Goal: Transaction & Acquisition: Book appointment/travel/reservation

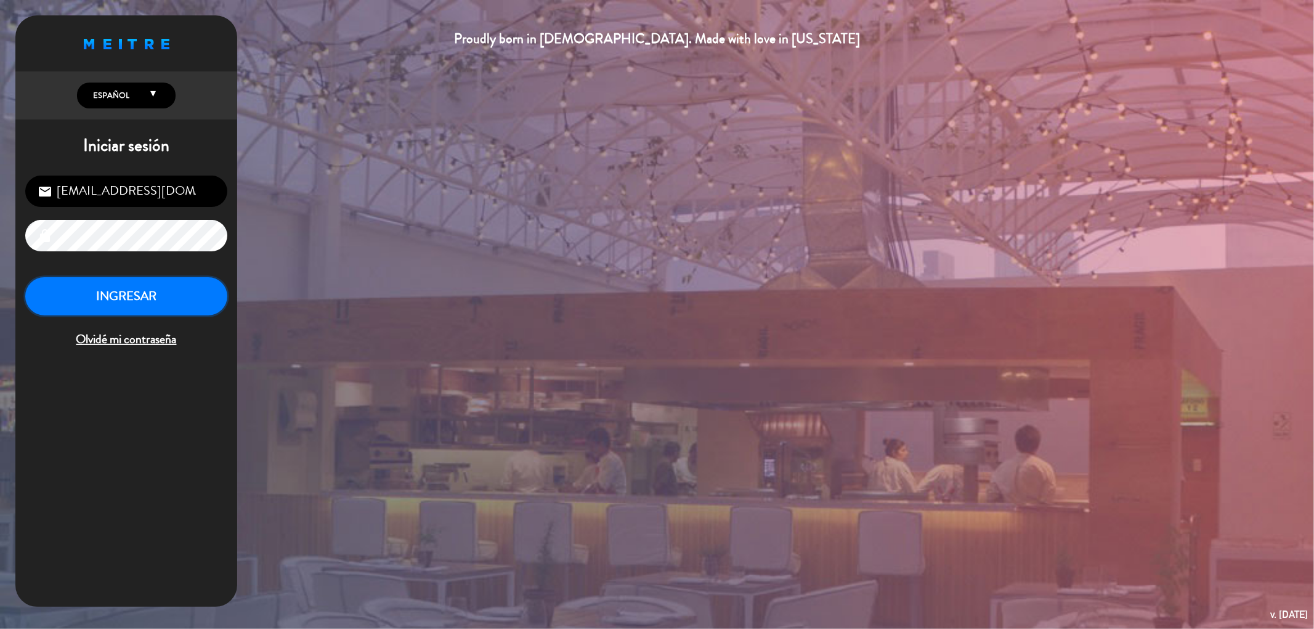
click at [119, 296] on button "INGRESAR" at bounding box center [126, 296] width 202 height 39
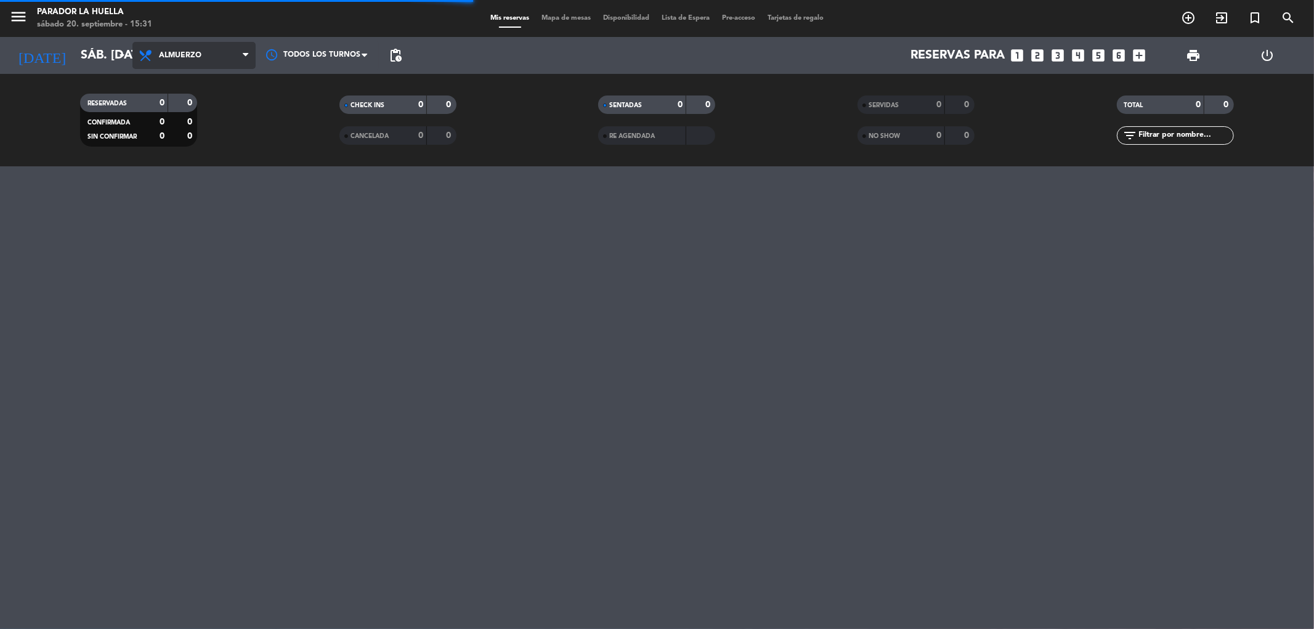
click at [173, 51] on span "Almuerzo" at bounding box center [180, 55] width 43 height 9
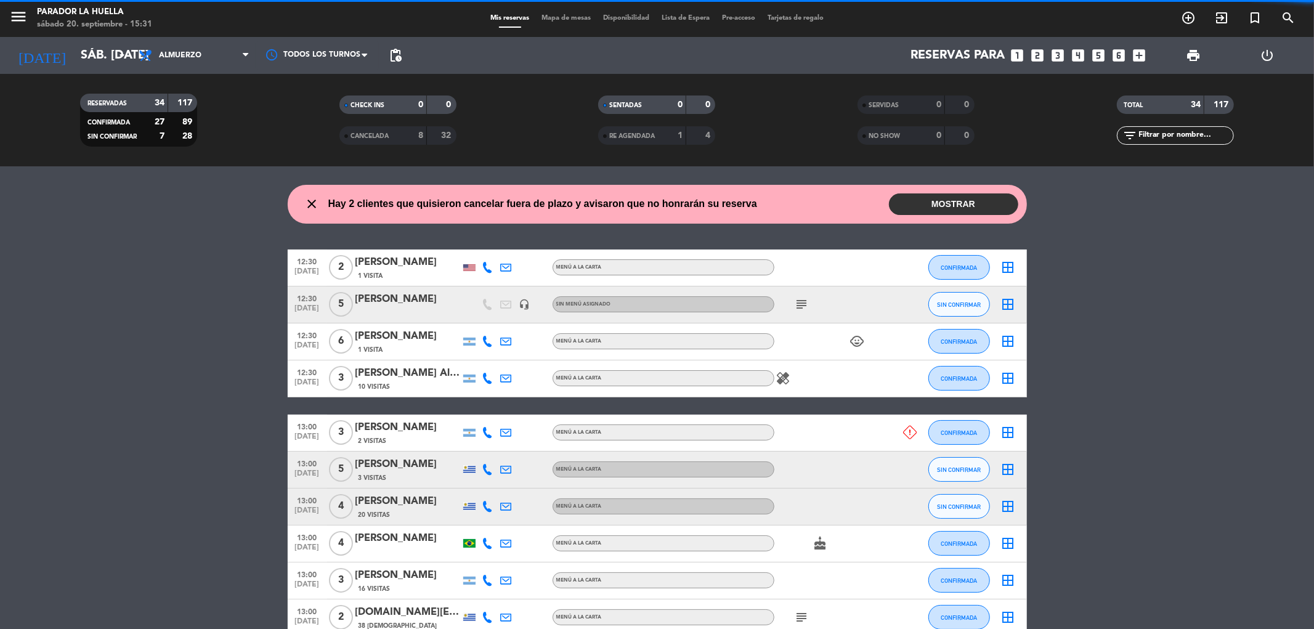
click at [199, 140] on filter-checkbox "RESERVADAS 34 117 CONFIRMADA 27 89 SIN CONFIRMAR 7 28" at bounding box center [138, 120] width 259 height 53
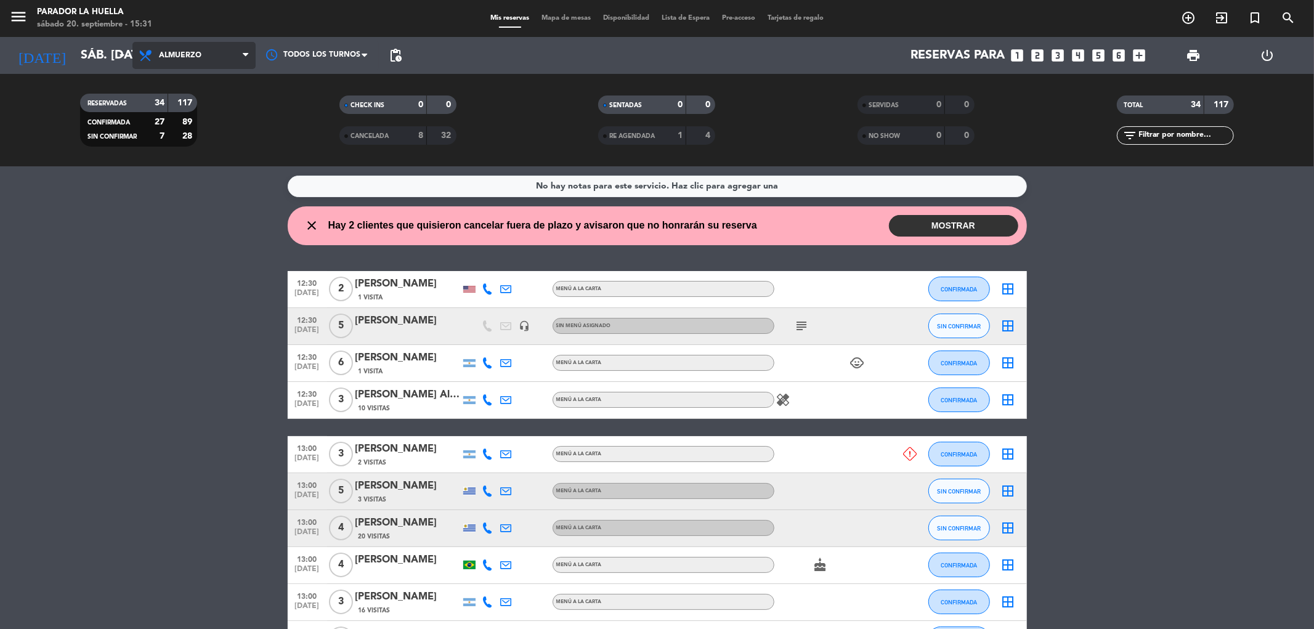
click at [195, 58] on span "Almuerzo" at bounding box center [180, 55] width 43 height 9
click at [208, 138] on div "menu Parador La Huella sábado 20. septiembre - 15:31 Mis reservas Mapa de mesas…" at bounding box center [657, 83] width 1314 height 166
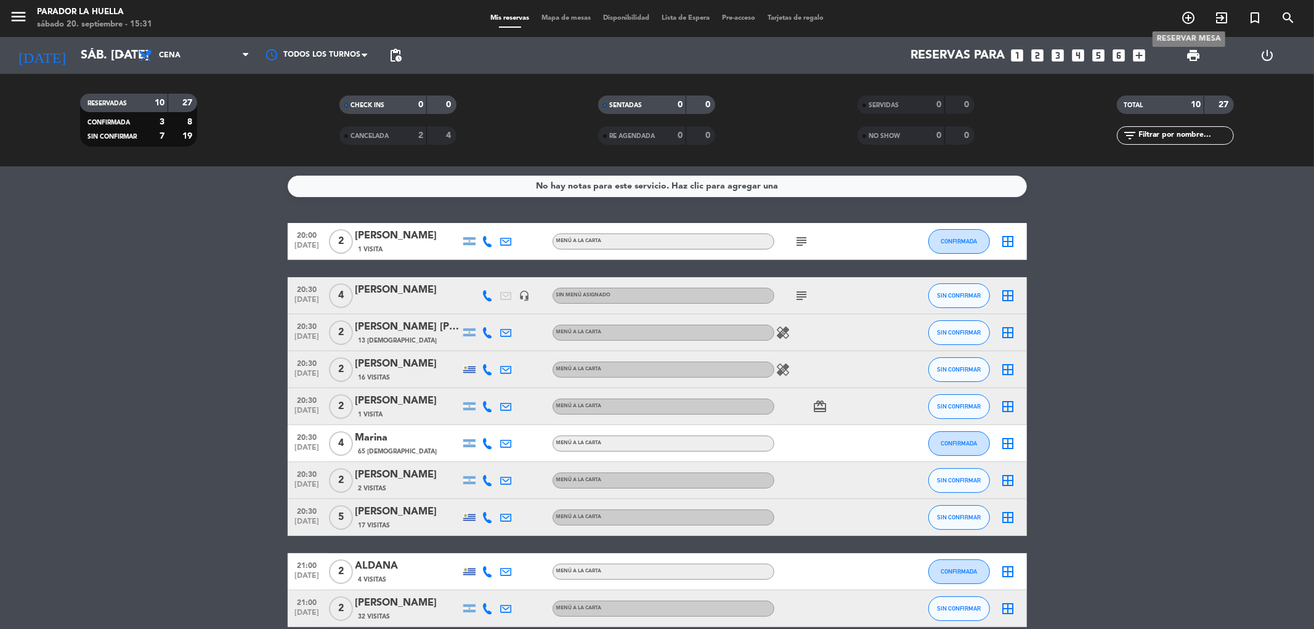
click at [1191, 22] on icon "add_circle_outline" at bounding box center [1188, 17] width 15 height 15
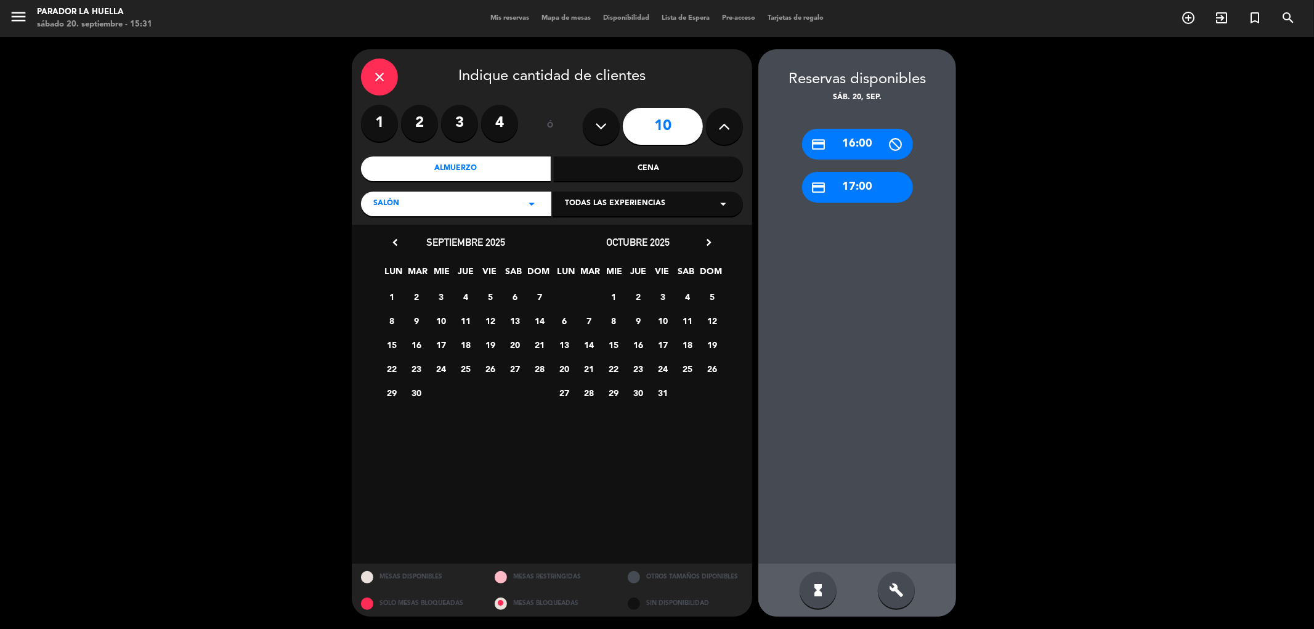
click at [507, 126] on label "4" at bounding box center [499, 123] width 37 height 37
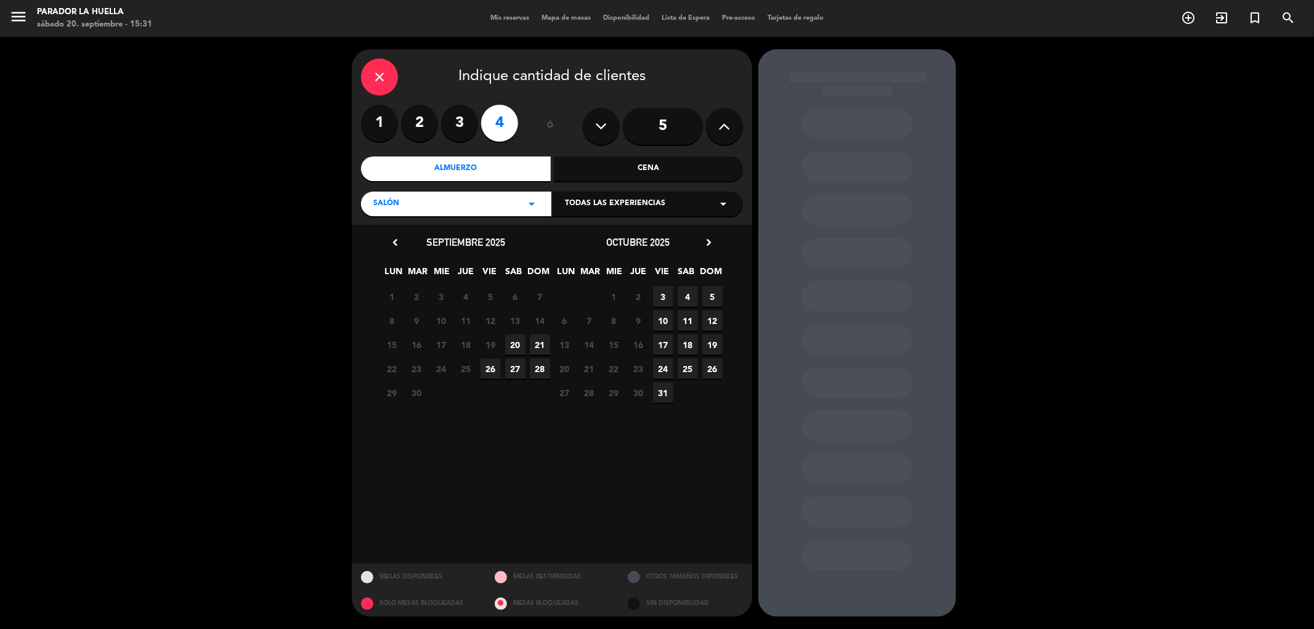
click at [624, 177] on div "Cena" at bounding box center [649, 168] width 190 height 25
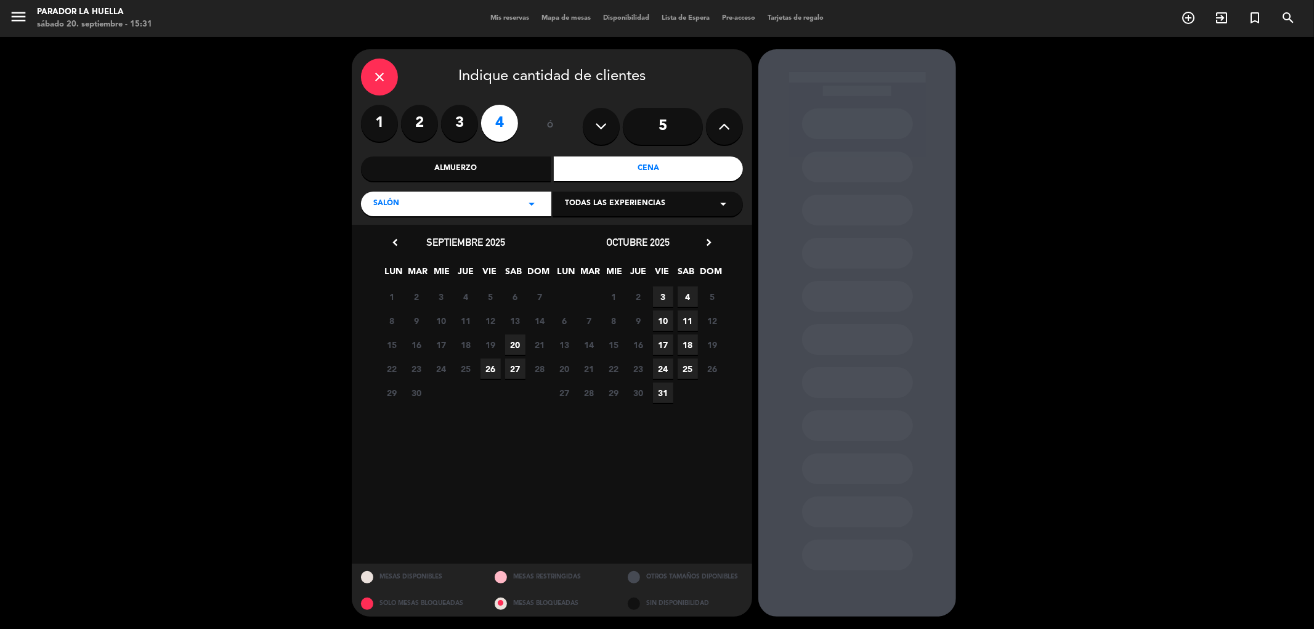
click at [525, 209] on icon "arrow_drop_down" at bounding box center [531, 204] width 15 height 15
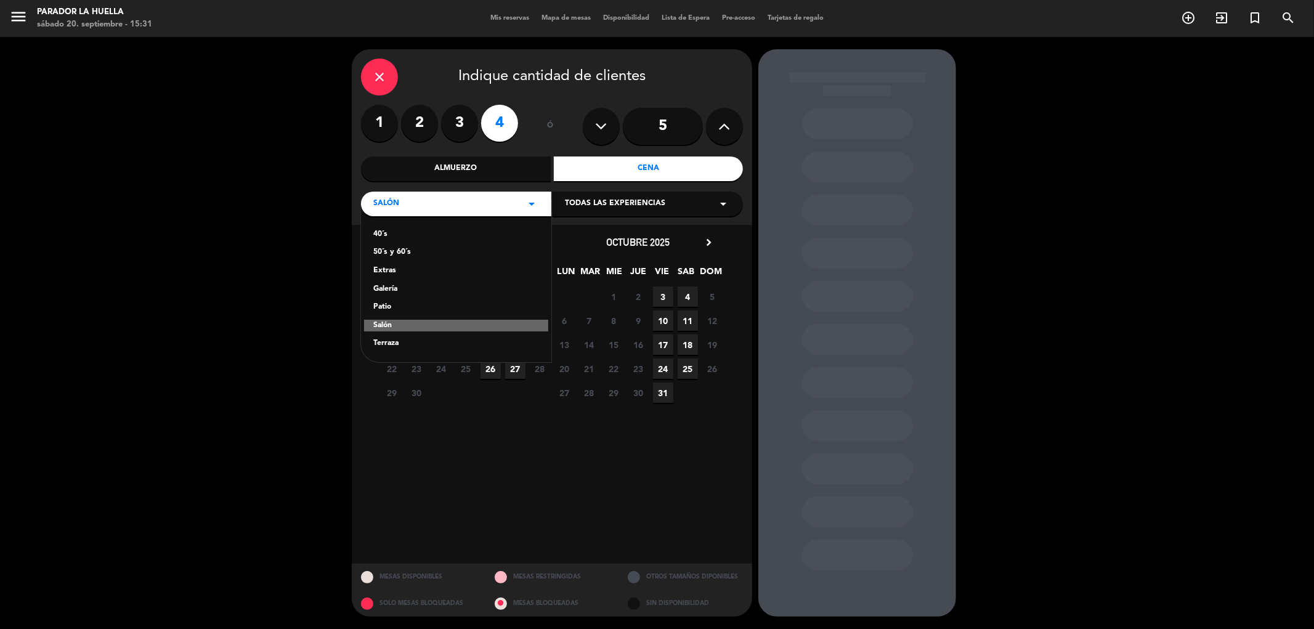
click at [525, 209] on icon "arrow_drop_down" at bounding box center [531, 204] width 15 height 15
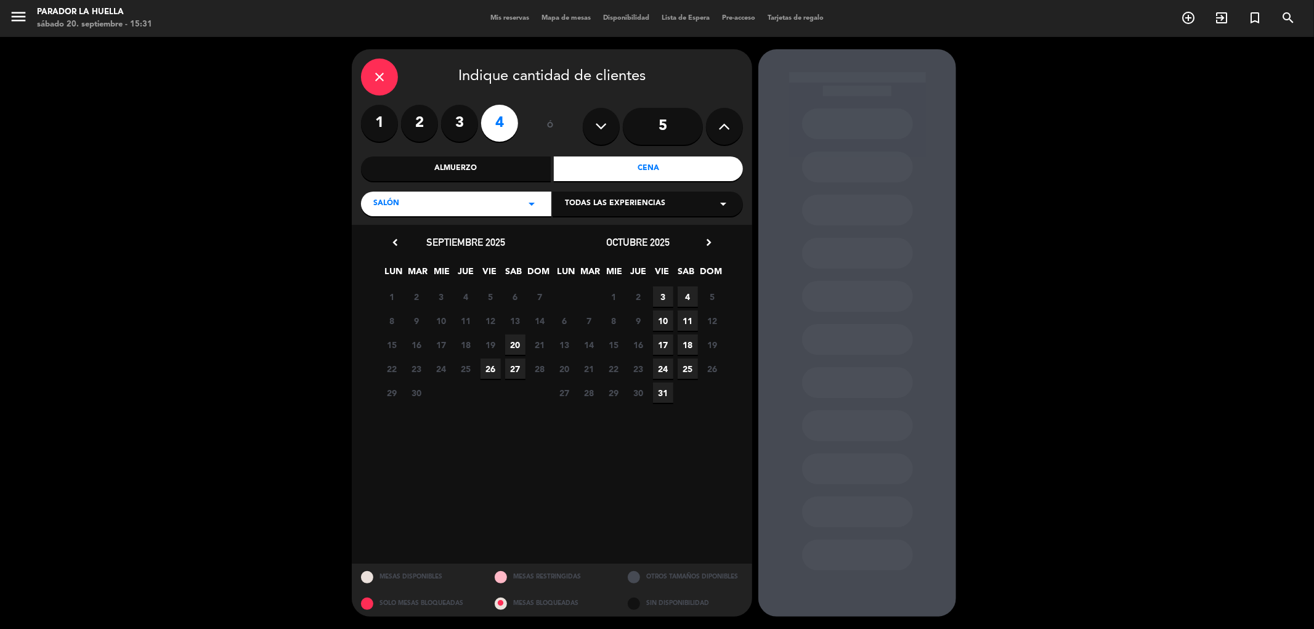
click at [516, 346] on span "20" at bounding box center [515, 345] width 20 height 20
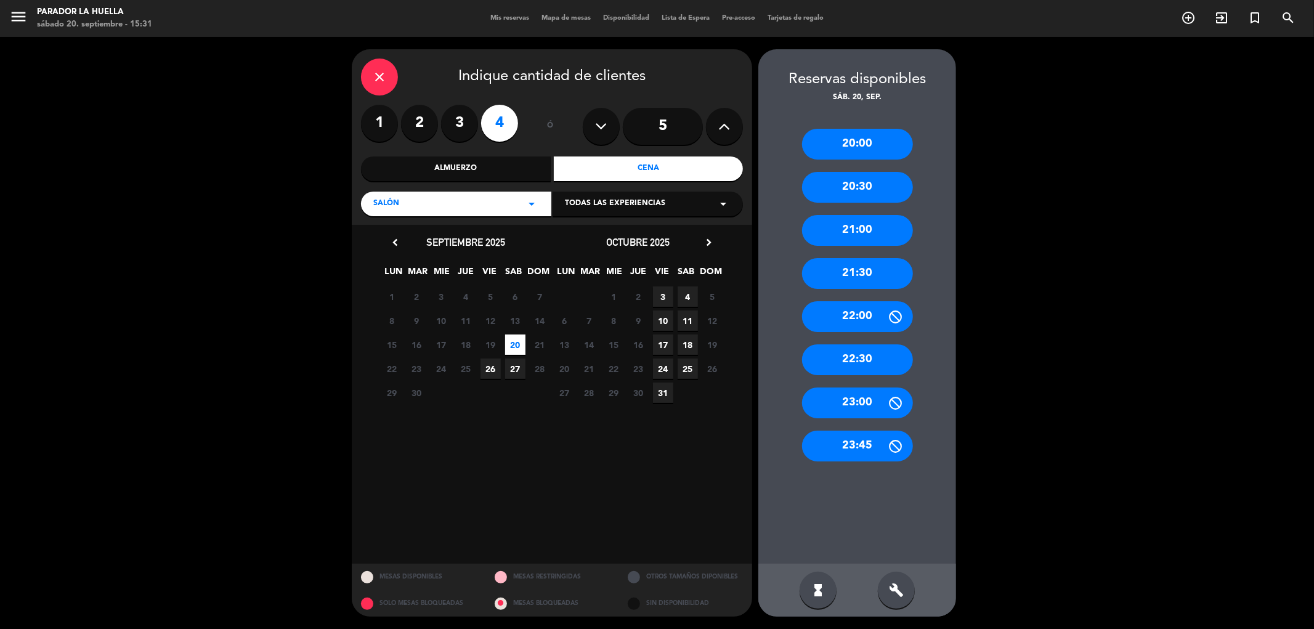
click at [851, 143] on div "20:00" at bounding box center [857, 144] width 111 height 31
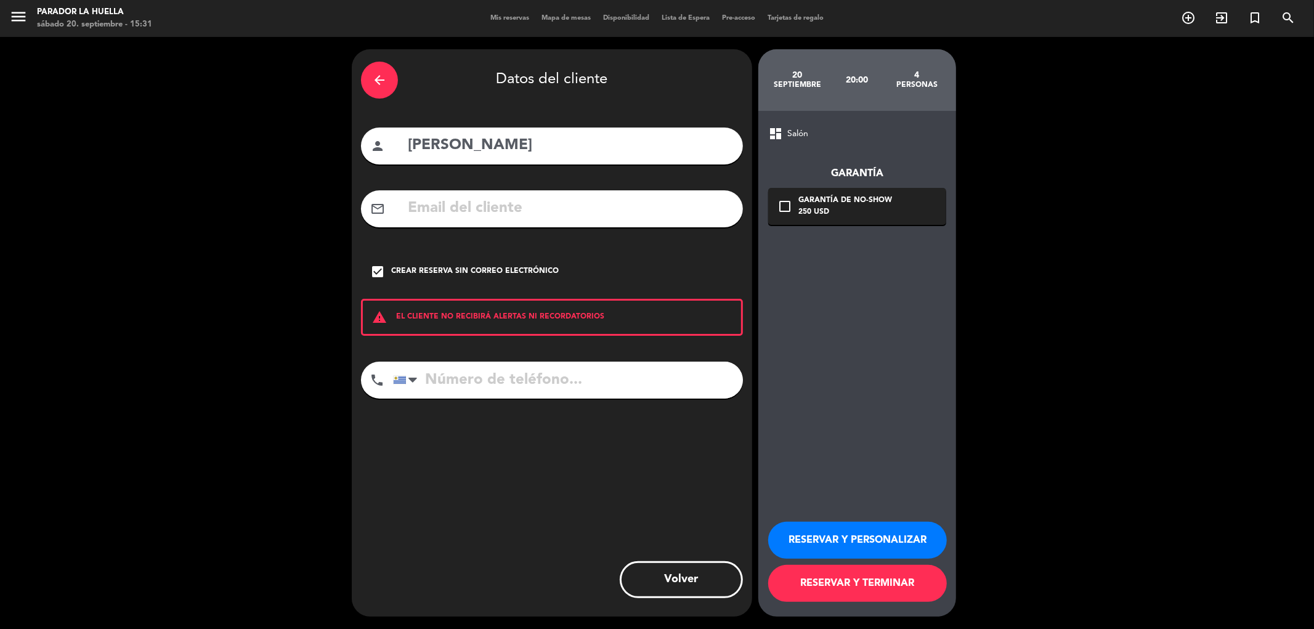
drag, startPoint x: 534, startPoint y: 146, endPoint x: 305, endPoint y: 136, distance: 229.4
click at [305, 136] on div "arrow_back Datos del cliente person [PERSON_NAME] mail_outline check_box Crear …" at bounding box center [657, 333] width 1314 height 592
type input "[PERSON_NAME]"
click at [392, 83] on div "arrow_back" at bounding box center [379, 80] width 37 height 37
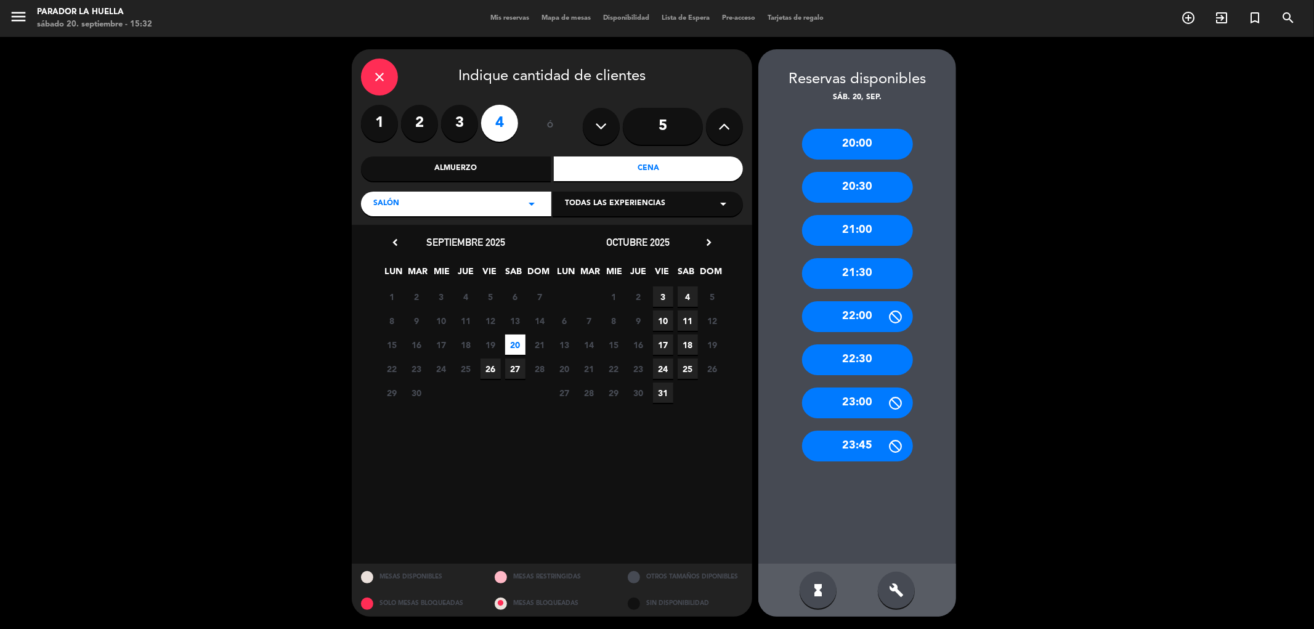
click at [392, 83] on div "close" at bounding box center [379, 77] width 37 height 37
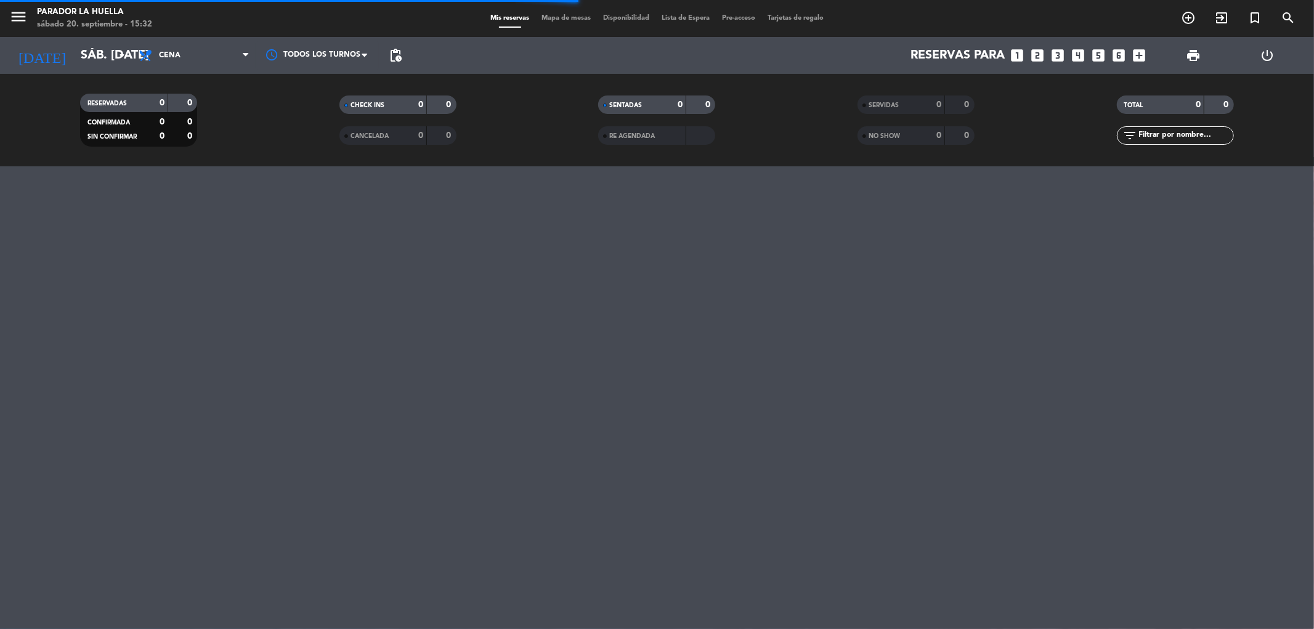
click at [449, 262] on div "menu Parador La Huella sábado 20. septiembre - 15:32 Mis reservas Mapa de mesas…" at bounding box center [657, 314] width 1314 height 629
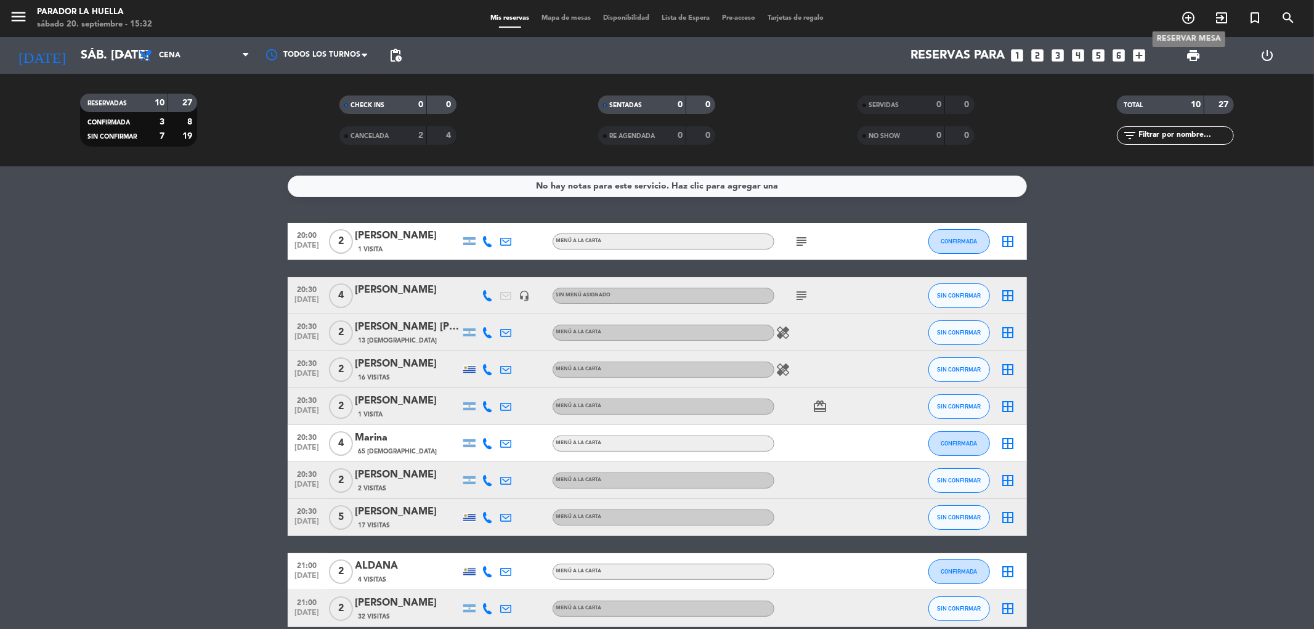
click at [1184, 15] on icon "add_circle_outline" at bounding box center [1188, 17] width 15 height 15
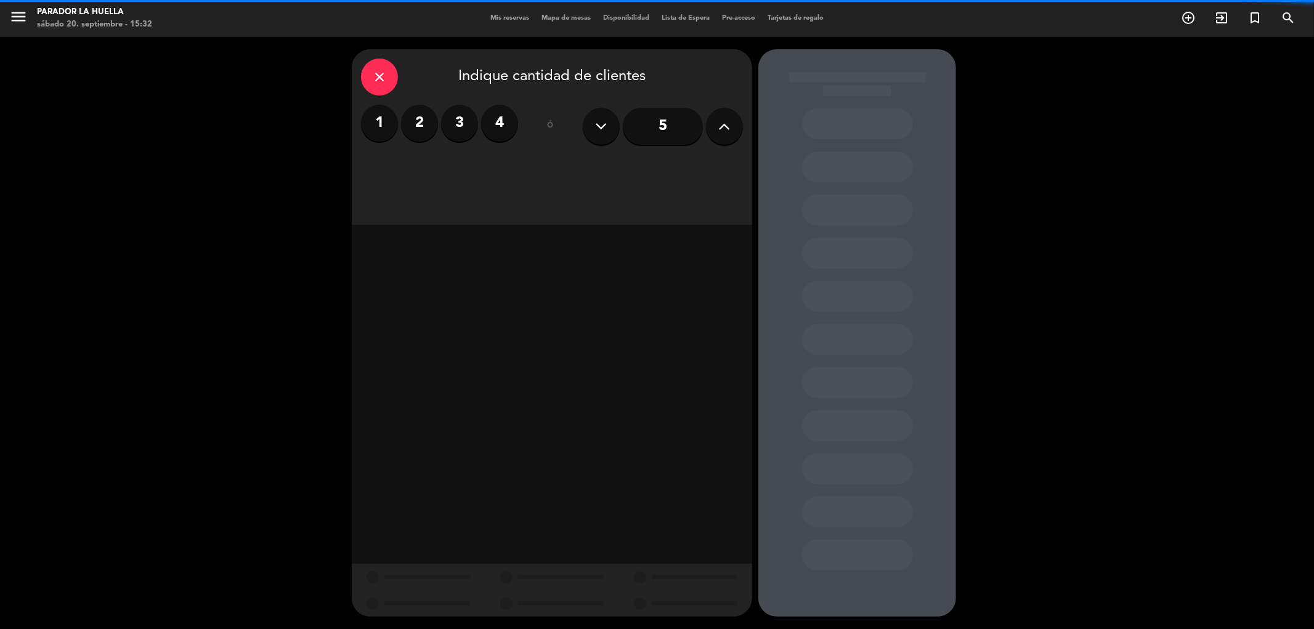
click at [492, 124] on label "4" at bounding box center [499, 123] width 37 height 37
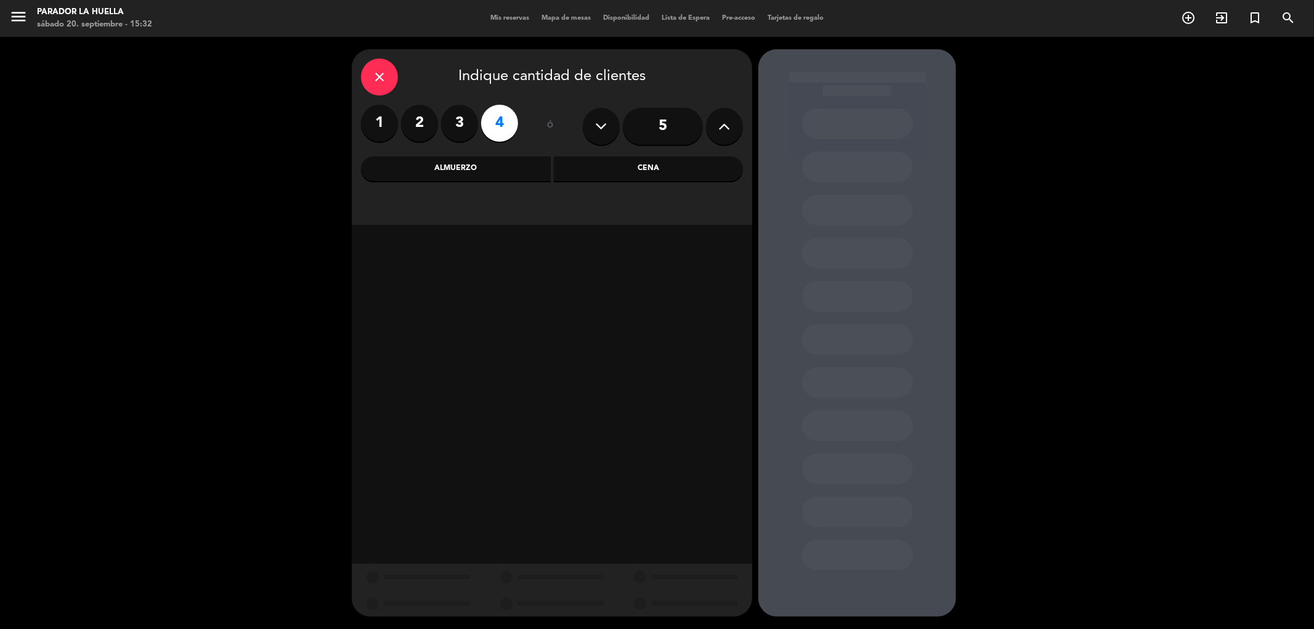
click at [573, 171] on div "Cena" at bounding box center [649, 168] width 190 height 25
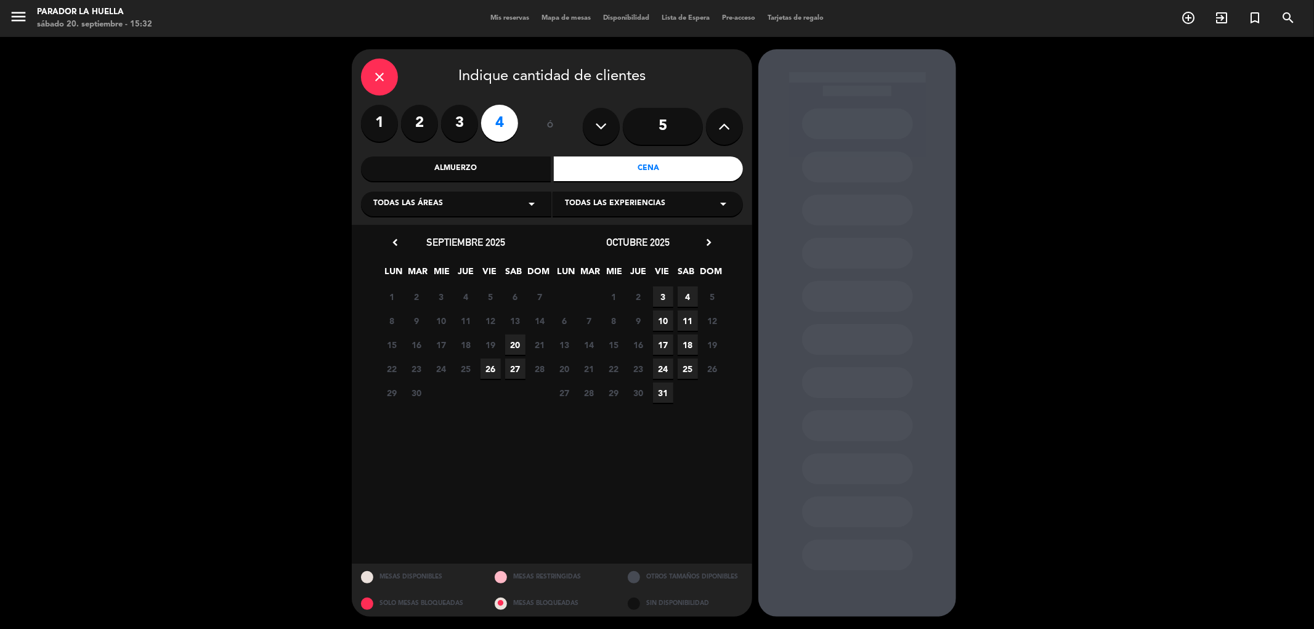
click at [516, 346] on span "20" at bounding box center [515, 345] width 20 height 20
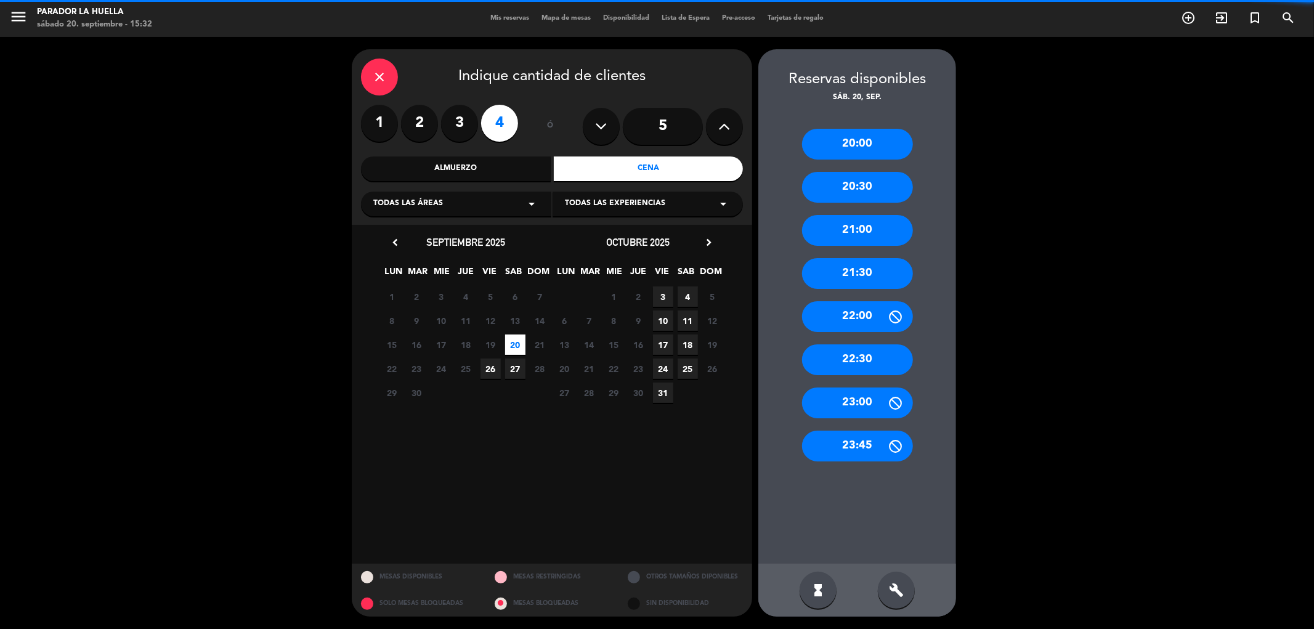
click at [866, 153] on div "20:00" at bounding box center [857, 144] width 111 height 31
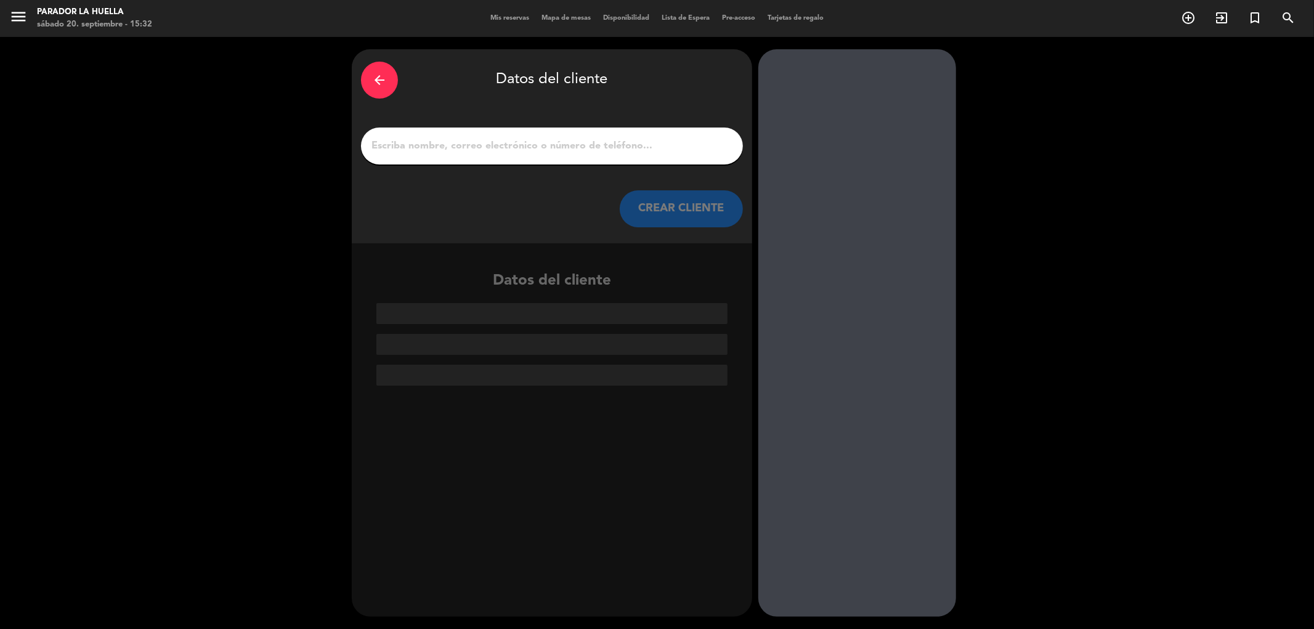
click at [612, 139] on input "1" at bounding box center [552, 145] width 364 height 17
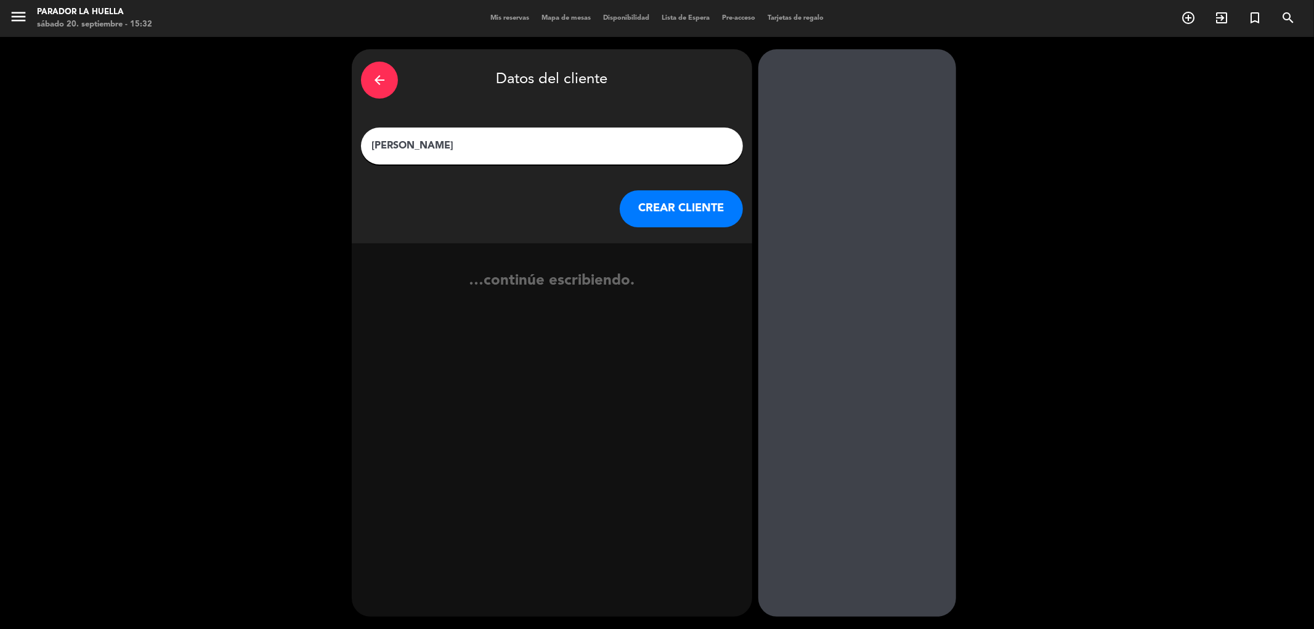
type input "[PERSON_NAME]"
click at [697, 211] on button "CREAR CLIENTE" at bounding box center [681, 208] width 123 height 37
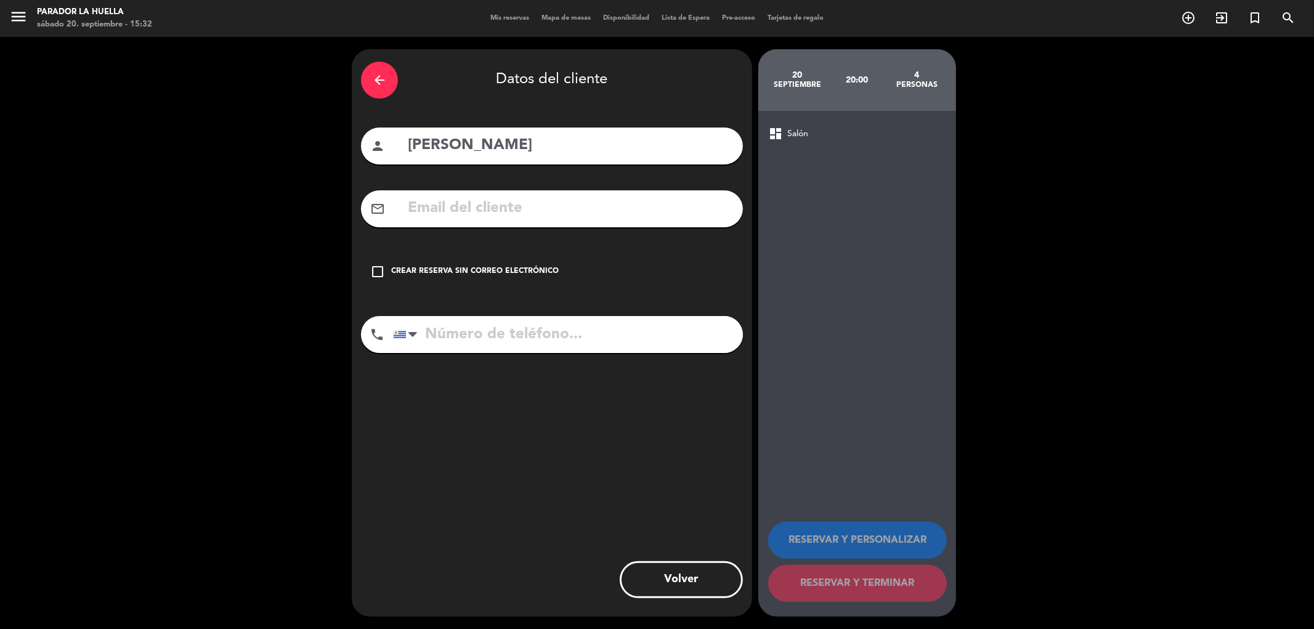
click at [530, 263] on div "check_box_outline_blank Crear reserva sin correo electrónico" at bounding box center [552, 271] width 382 height 37
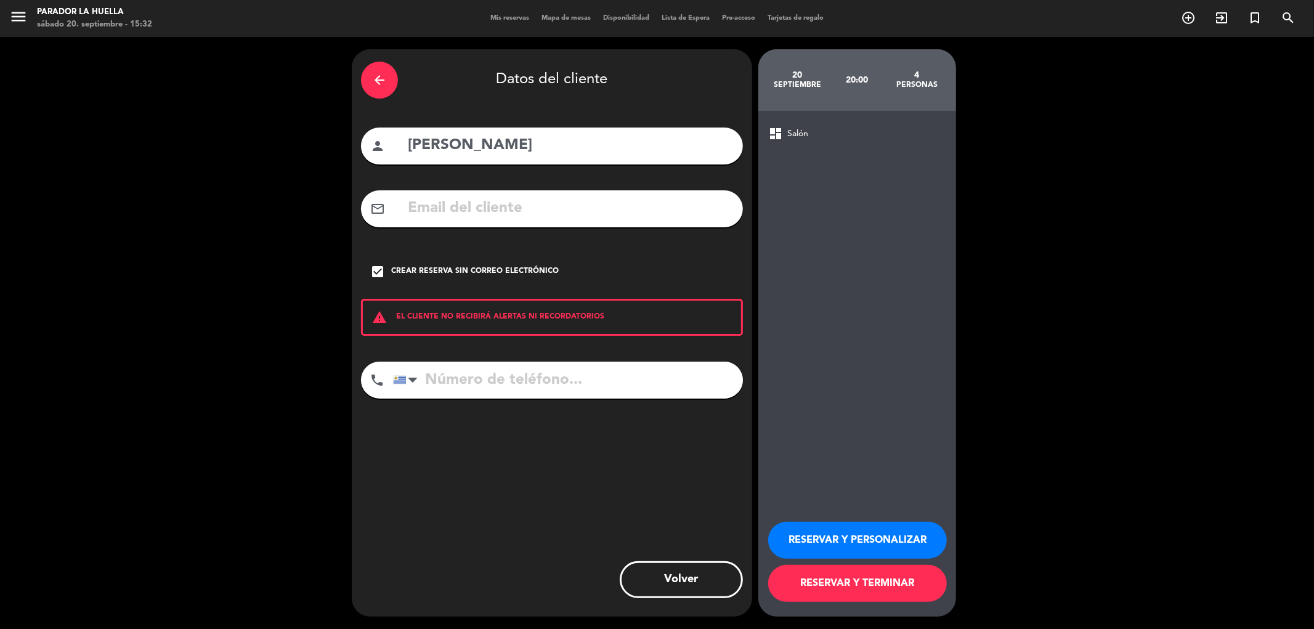
click at [918, 525] on button "RESERVAR Y PERSONALIZAR" at bounding box center [857, 540] width 179 height 37
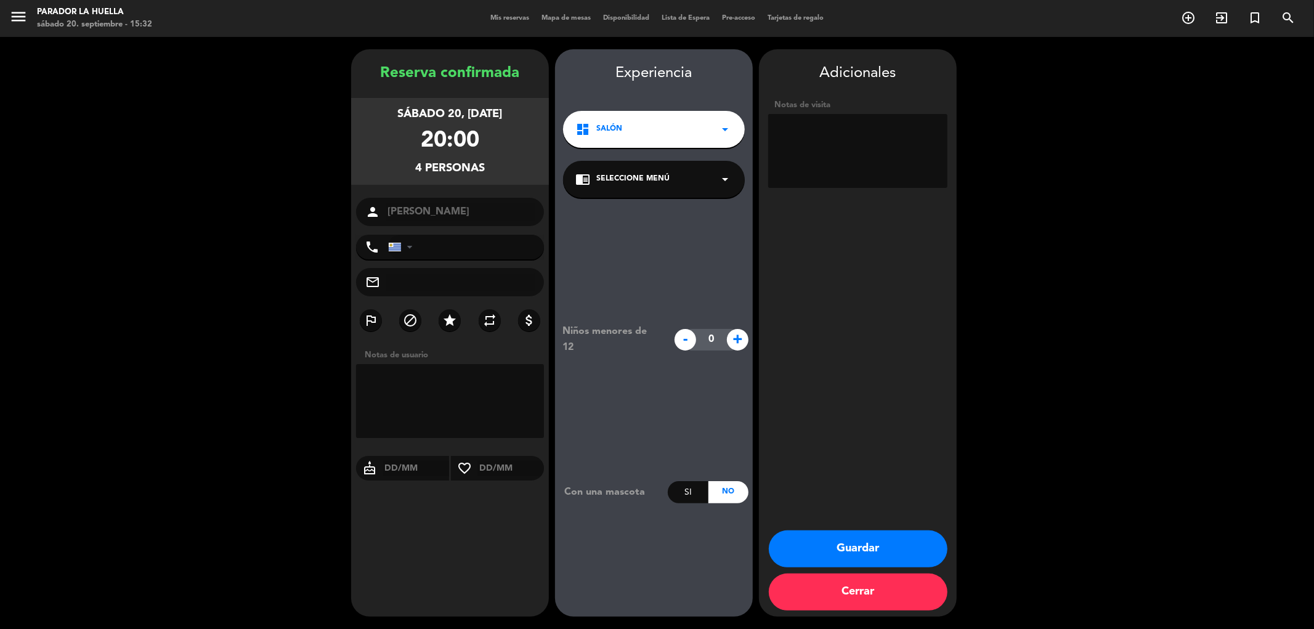
click at [878, 550] on button "Guardar" at bounding box center [858, 548] width 179 height 37
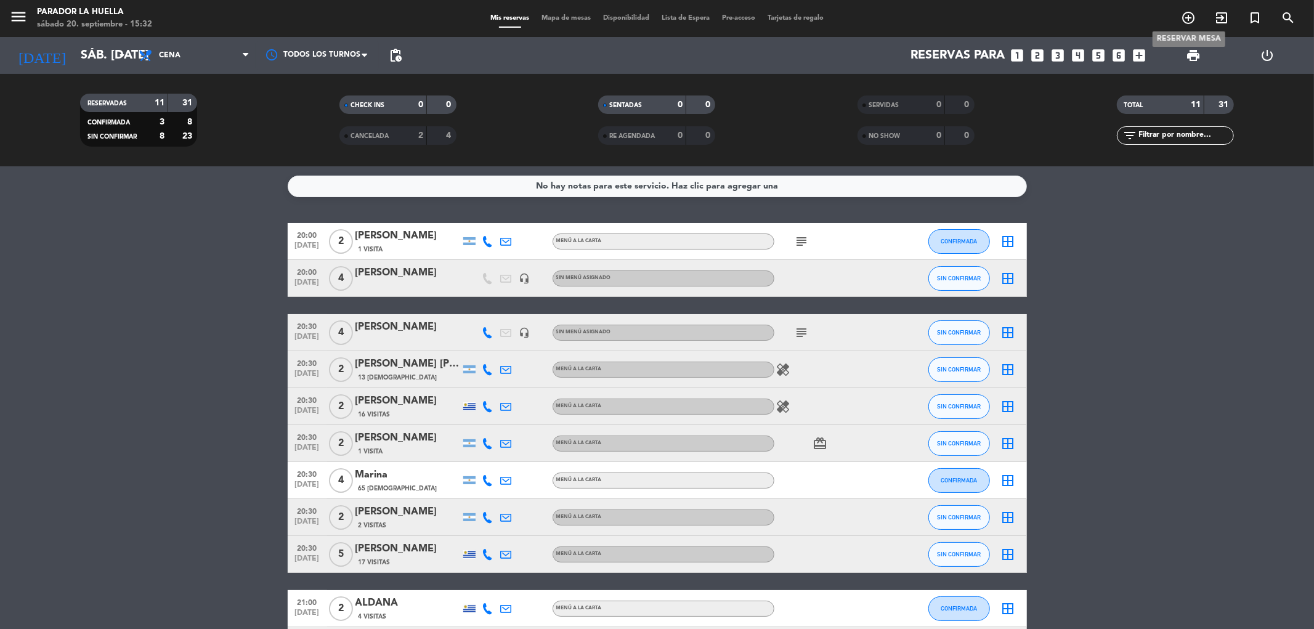
click at [1181, 16] on icon "add_circle_outline" at bounding box center [1188, 17] width 15 height 15
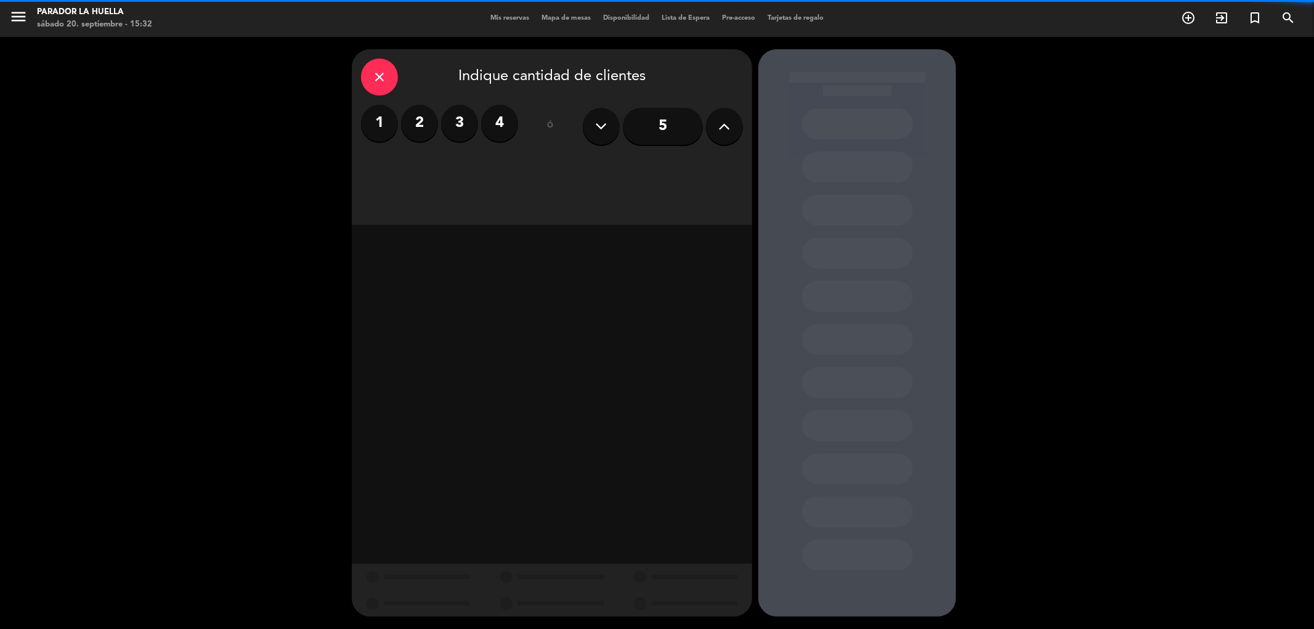
click at [463, 139] on label "3" at bounding box center [459, 123] width 37 height 37
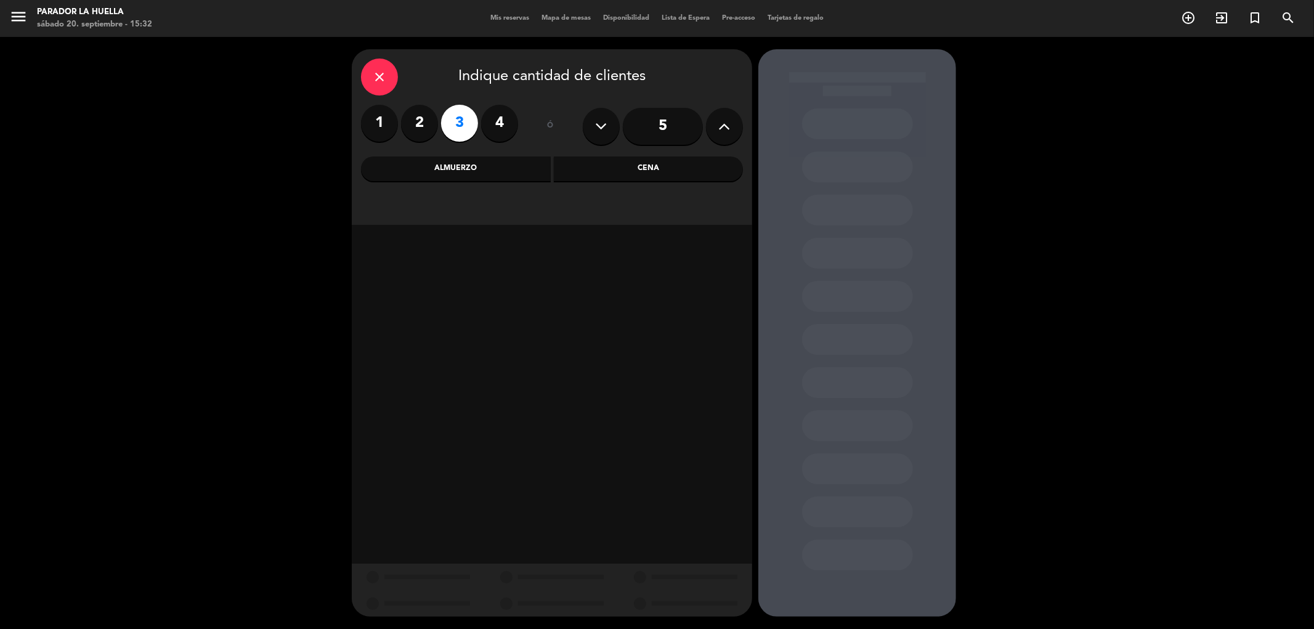
click at [535, 173] on div "Almuerzo" at bounding box center [456, 168] width 190 height 25
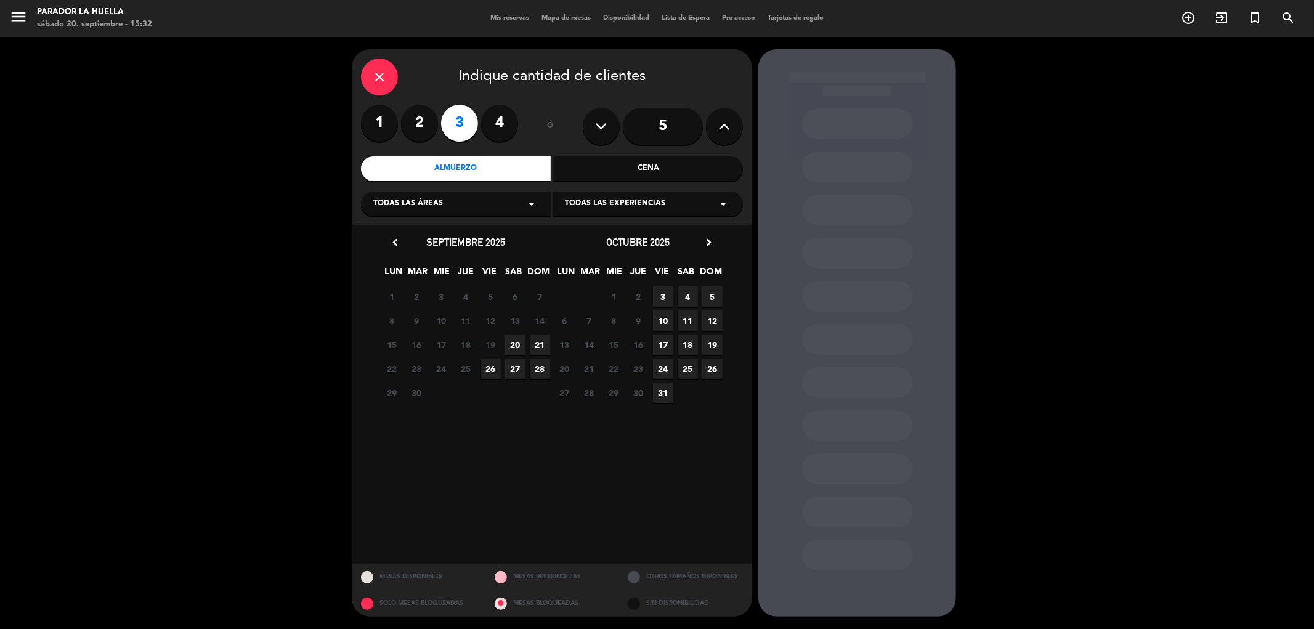
click at [540, 350] on span "21" at bounding box center [540, 345] width 20 height 20
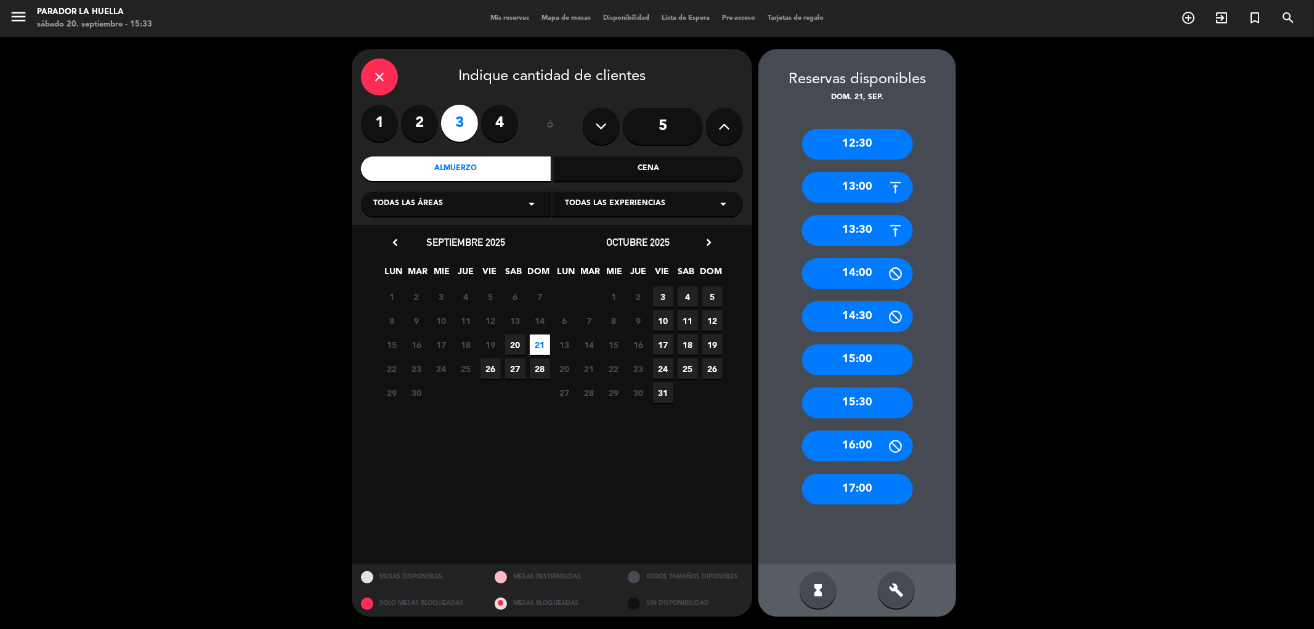
click at [842, 188] on div "13:00" at bounding box center [857, 187] width 111 height 31
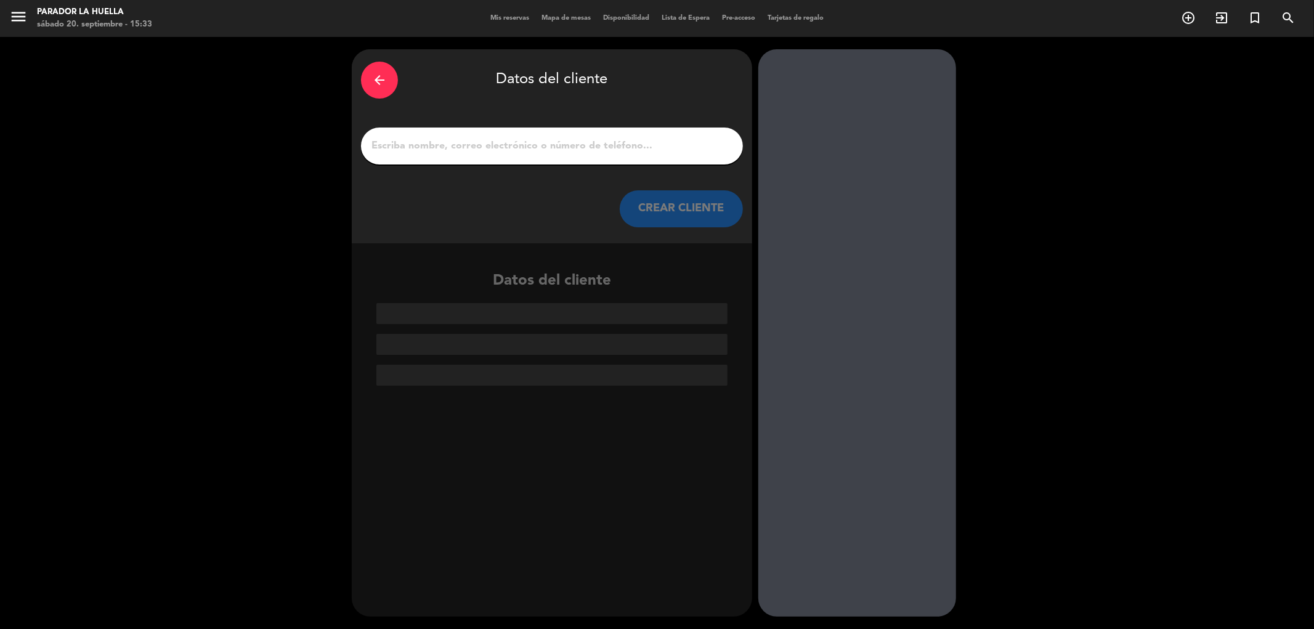
click at [459, 143] on input "1" at bounding box center [552, 145] width 364 height 17
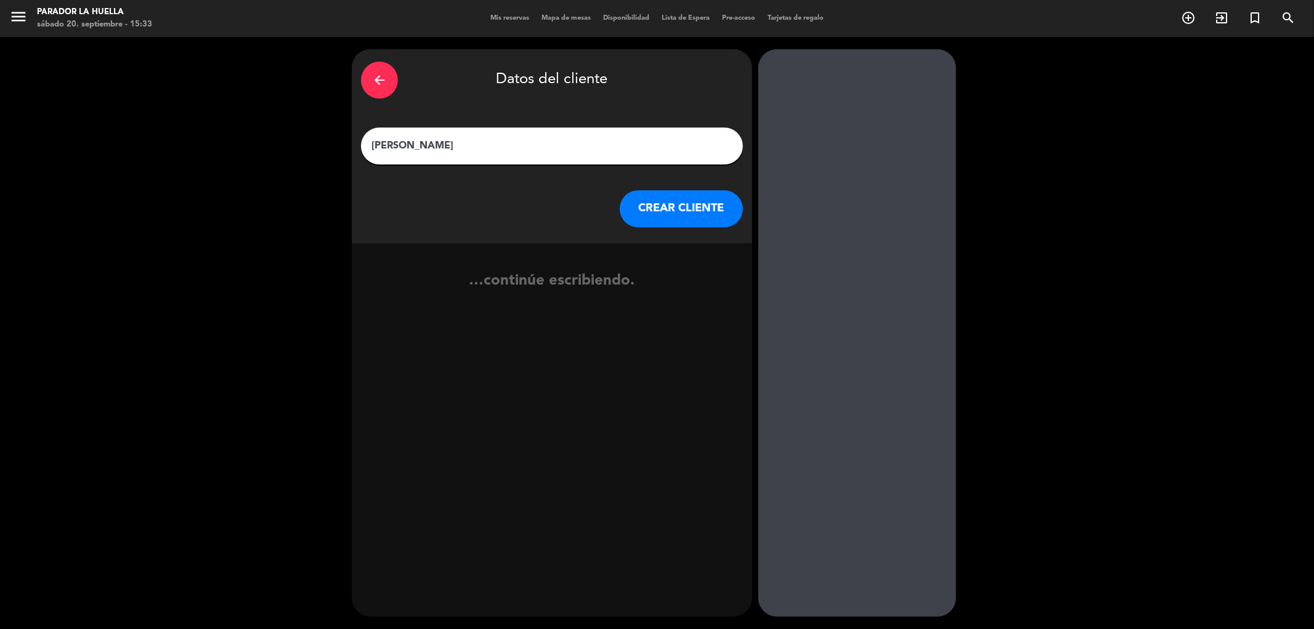
type input "[PERSON_NAME]"
click at [725, 216] on button "CREAR CLIENTE" at bounding box center [681, 208] width 123 height 37
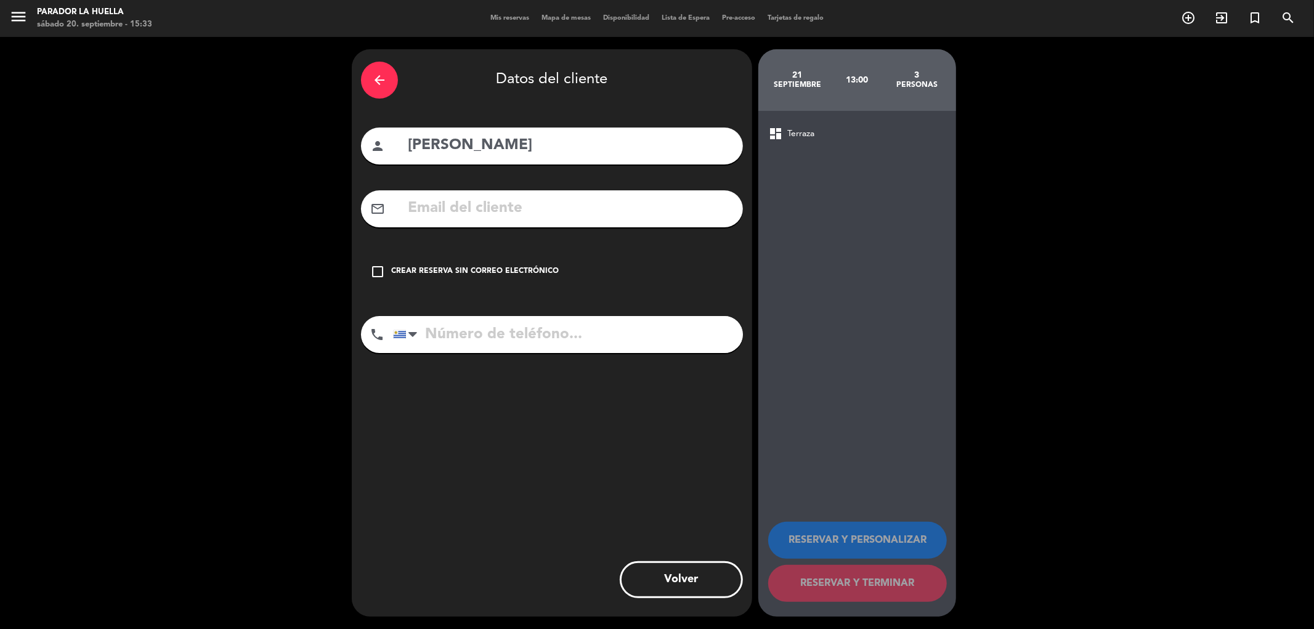
click at [483, 256] on div "check_box_outline_blank Crear reserva sin correo electrónico" at bounding box center [552, 271] width 382 height 37
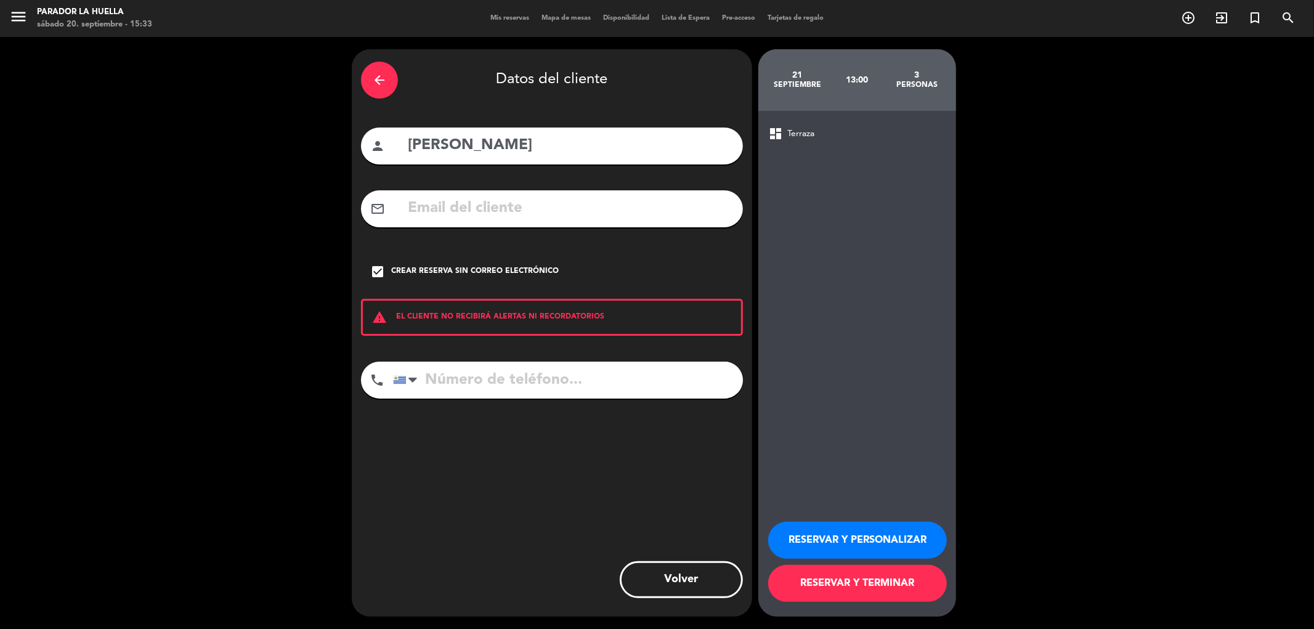
click at [885, 540] on button "RESERVAR Y PERSONALIZAR" at bounding box center [857, 540] width 179 height 37
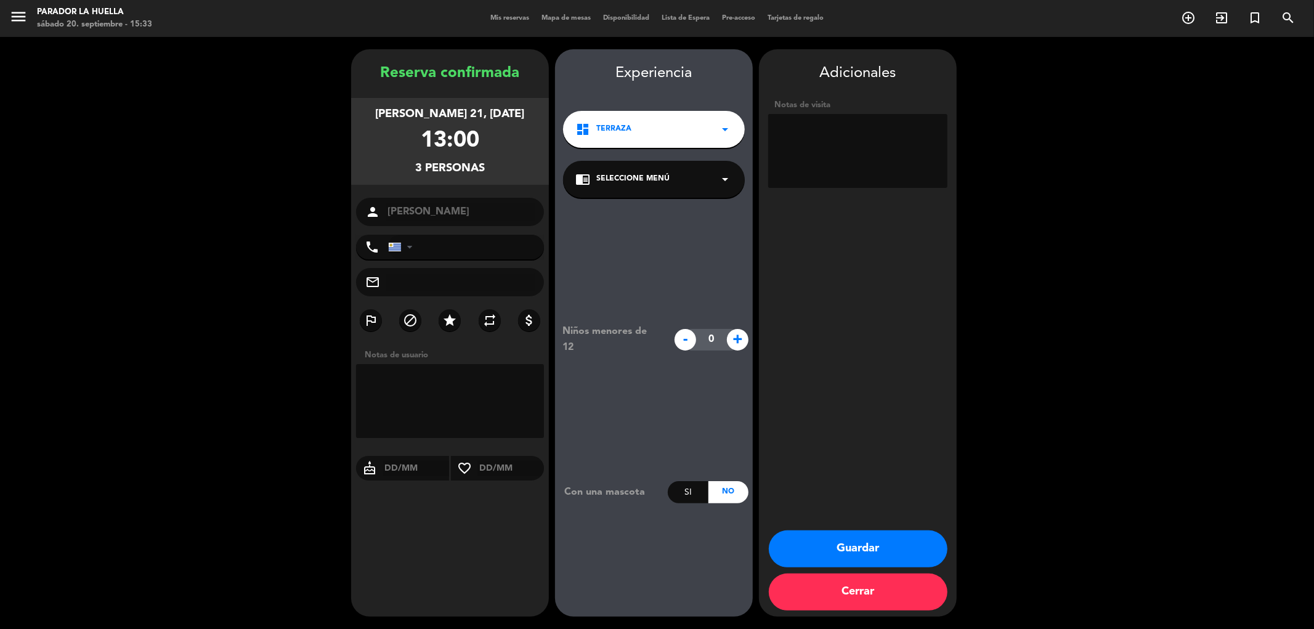
click at [815, 158] on textarea at bounding box center [857, 151] width 179 height 74
type textarea "x [PERSON_NAME] ***p"
click at [829, 535] on button "Guardar" at bounding box center [858, 548] width 179 height 37
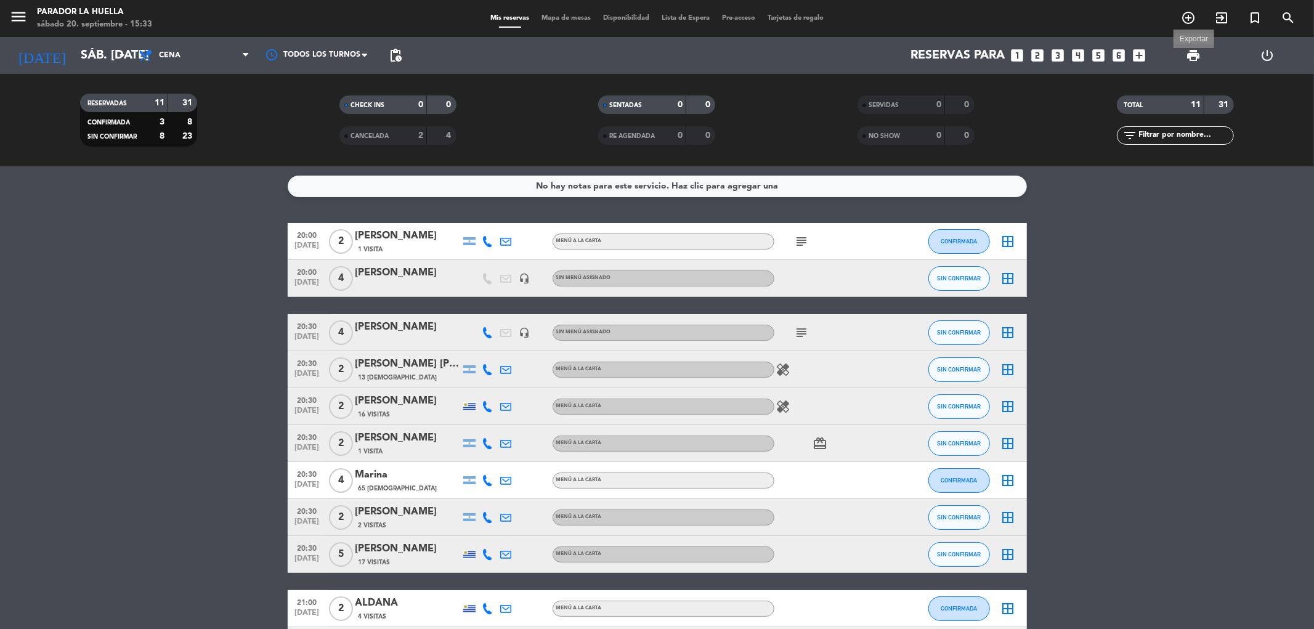
click at [1195, 53] on span "print" at bounding box center [1193, 55] width 15 height 15
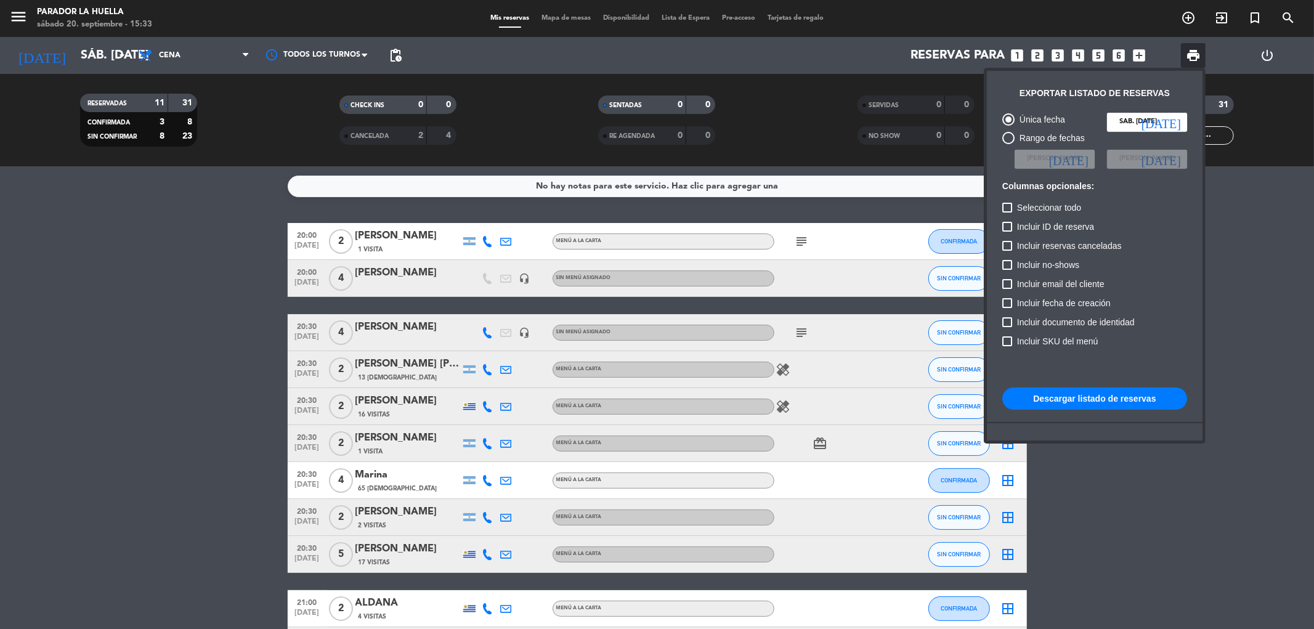
click at [1144, 390] on button "Descargar listado de reservas" at bounding box center [1094, 399] width 185 height 22
